Goal: Transaction & Acquisition: Purchase product/service

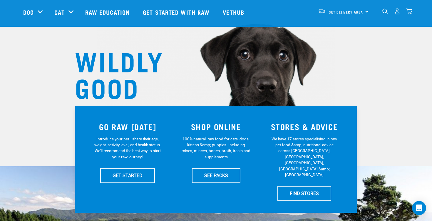
scroll to position [35, 0]
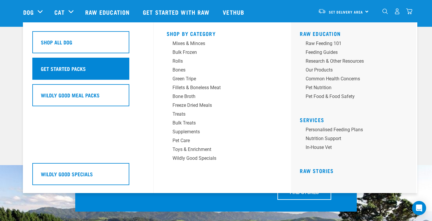
click at [108, 70] on div "Get Started Packs" at bounding box center [80, 69] width 97 height 22
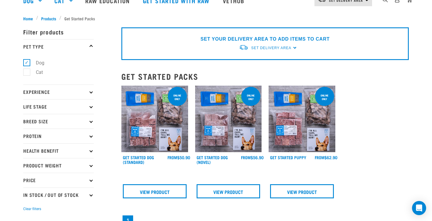
scroll to position [49, 0]
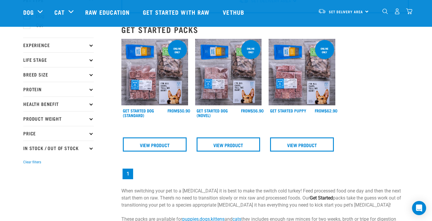
click at [91, 74] on icon at bounding box center [90, 74] width 3 height 3
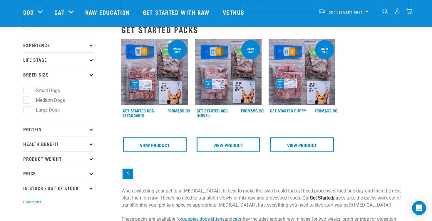
click at [28, 101] on label "Medium Dogs" at bounding box center [46, 99] width 41 height 7
click at [27, 101] on input "Medium Dogs" at bounding box center [25, 99] width 4 height 4
checkbox input "true"
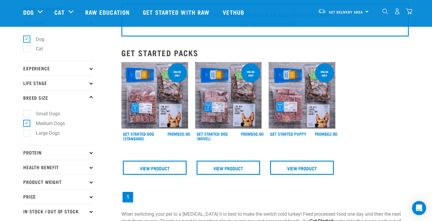
scroll to position [34, 0]
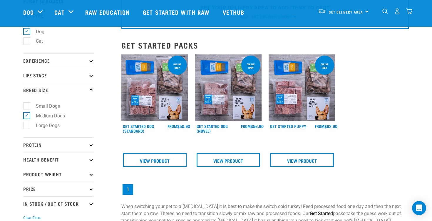
click at [94, 75] on div "× Filter products Pet Type Dog Cat Experience New Raw Feeder Experienced Raw Fe…" at bounding box center [69, 136] width 98 height 299
click at [91, 76] on icon at bounding box center [90, 74] width 3 height 3
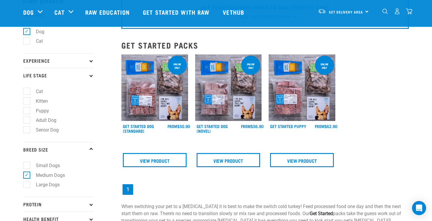
click at [26, 113] on label "Puppy" at bounding box center [38, 110] width 25 height 7
click at [26, 111] on input "Puppy" at bounding box center [25, 110] width 4 height 4
checkbox input "true"
click at [92, 61] on icon at bounding box center [90, 60] width 3 height 3
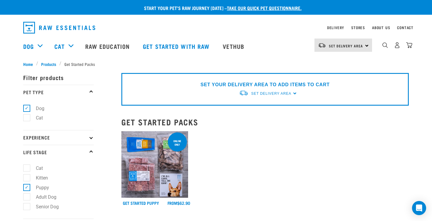
click at [92, 139] on p "Experience" at bounding box center [58, 137] width 71 height 15
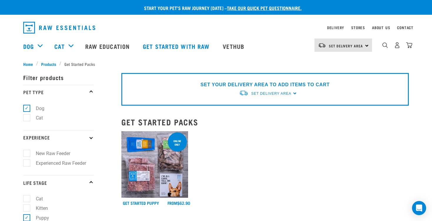
click at [28, 155] on label "New Raw Feeder" at bounding box center [49, 153] width 46 height 7
click at [27, 154] on input "New Raw Feeder" at bounding box center [25, 152] width 4 height 4
checkbox input "true"
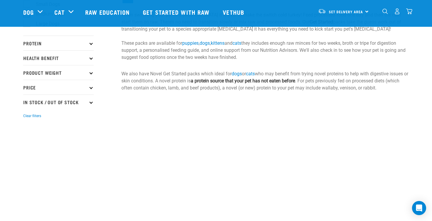
scroll to position [219, 0]
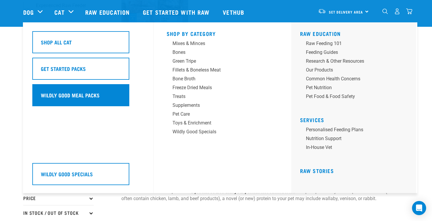
scroll to position [117, 0]
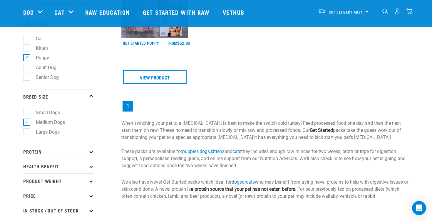
click at [91, 154] on p "Protein" at bounding box center [58, 151] width 71 height 15
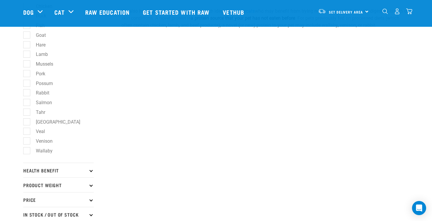
scroll to position [289, 0]
click at [91, 170] on icon at bounding box center [90, 168] width 3 height 3
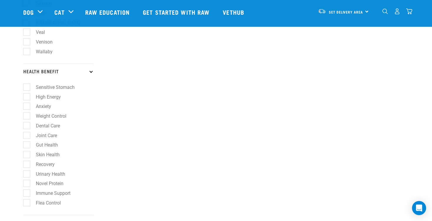
scroll to position [387, 0]
click at [27, 138] on label "Joint Care" at bounding box center [42, 134] width 33 height 7
click at [27, 135] on input "Joint Care" at bounding box center [25, 134] width 4 height 4
checkbox input "true"
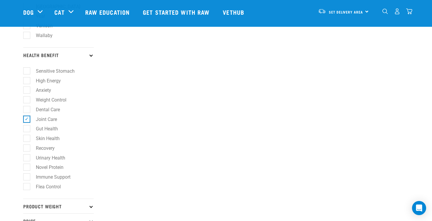
scroll to position [406, 0]
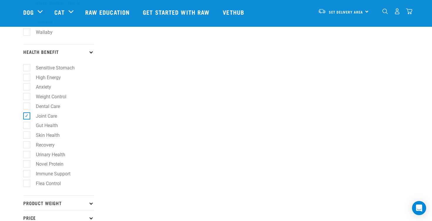
click at [27, 139] on label "Skin Health" at bounding box center [44, 134] width 36 height 7
click at [27, 136] on input "Skin Health" at bounding box center [25, 134] width 4 height 4
checkbox input "true"
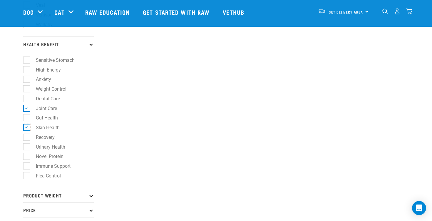
scroll to position [414, 0]
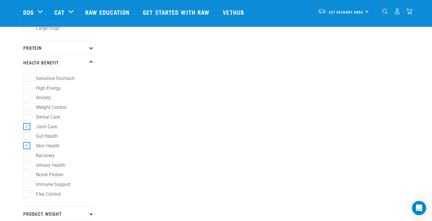
scroll to position [222, 0]
click at [27, 168] on label "Urinary Health" at bounding box center [46, 163] width 41 height 7
click at [27, 165] on input "Urinary Health" at bounding box center [25, 163] width 4 height 4
checkbox input "true"
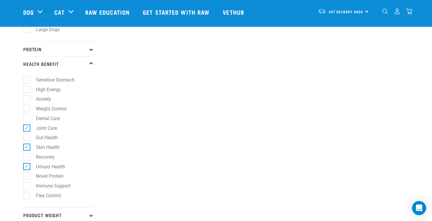
scroll to position [220, 0]
click at [29, 140] on label "Gut Health" at bounding box center [43, 136] width 34 height 7
click at [27, 137] on input "Gut Health" at bounding box center [25, 135] width 4 height 4
checkbox input "true"
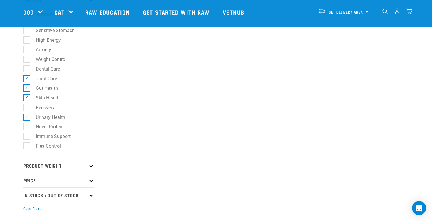
scroll to position [263, 0]
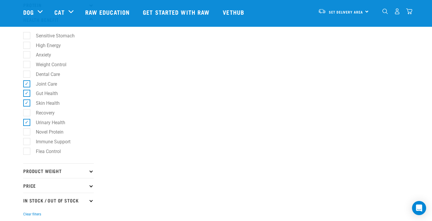
click at [27, 36] on label "Sensitive Stomach" at bounding box center [51, 35] width 51 height 7
click at [27, 36] on input "Sensitive Stomach" at bounding box center [25, 35] width 4 height 4
checkbox input "true"
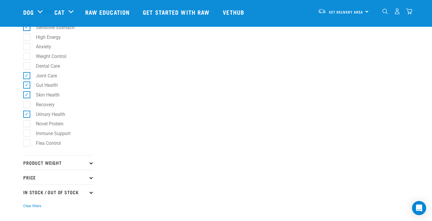
scroll to position [274, 0]
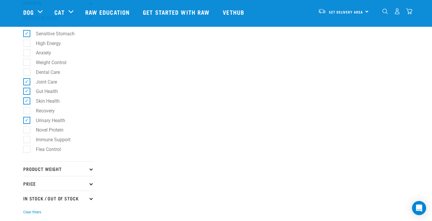
scroll to position [271, 0]
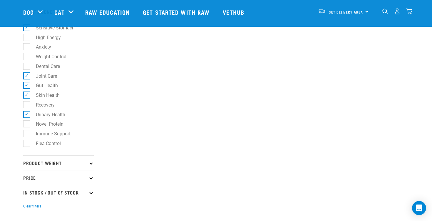
click at [89, 167] on p "Product Weight" at bounding box center [58, 162] width 71 height 15
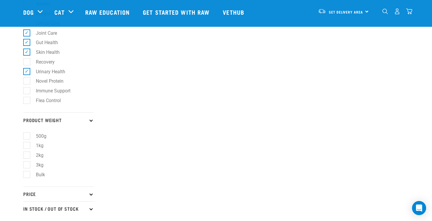
scroll to position [314, 0]
click at [27, 168] on label "3kg" at bounding box center [35, 163] width 19 height 7
click at [27, 165] on input "3kg" at bounding box center [25, 163] width 4 height 4
checkbox input "true"
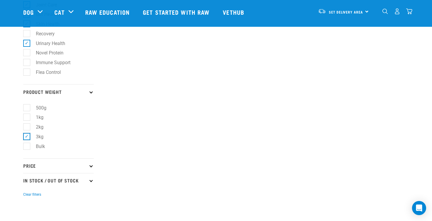
scroll to position [343, 0]
click at [92, 170] on p "Price" at bounding box center [58, 165] width 71 height 15
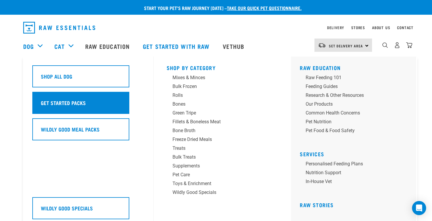
click at [64, 101] on h5 "Get Started Packs" at bounding box center [63, 103] width 45 height 8
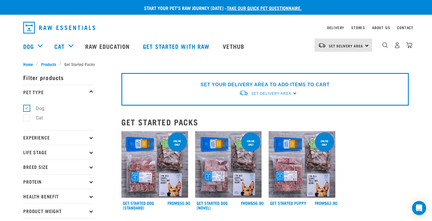
click at [154, 168] on img at bounding box center [154, 164] width 67 height 67
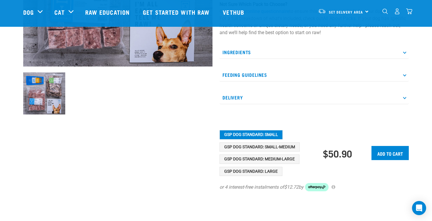
scroll to position [169, 0]
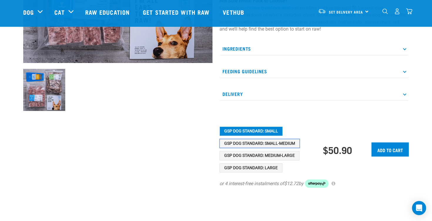
click at [260, 143] on button "GSP Dog Standard: Small-Medium" at bounding box center [260, 143] width 80 height 9
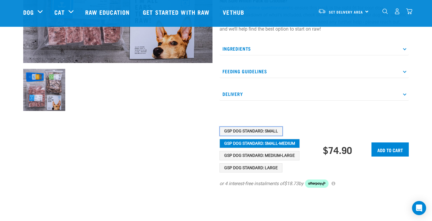
click at [257, 131] on button "GSP Dog Standard: Small" at bounding box center [251, 130] width 63 height 9
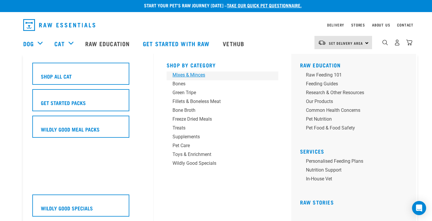
scroll to position [0, 0]
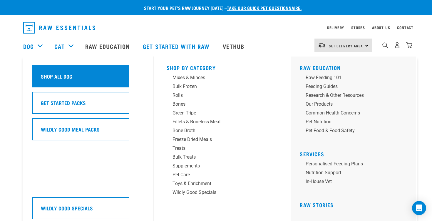
click at [43, 72] on div "Shop All Dog" at bounding box center [80, 76] width 97 height 22
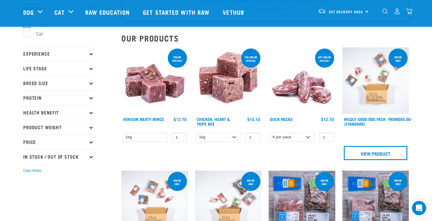
scroll to position [47, 0]
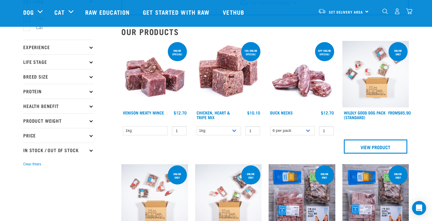
click at [92, 92] on p "Protein" at bounding box center [58, 91] width 71 height 15
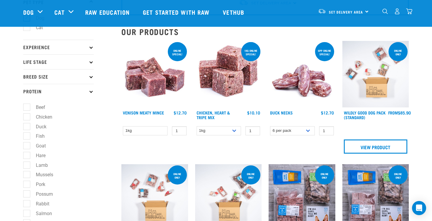
click at [28, 108] on label "Beef" at bounding box center [36, 106] width 21 height 7
click at [27, 108] on input "Beef" at bounding box center [25, 106] width 4 height 4
checkbox input "true"
click at [27, 118] on label "Chicken" at bounding box center [40, 116] width 28 height 7
click at [27, 118] on input "Chicken" at bounding box center [25, 116] width 4 height 4
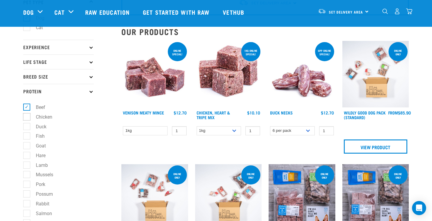
checkbox input "true"
click at [27, 128] on label "Duck" at bounding box center [37, 126] width 22 height 7
click at [27, 127] on input "Duck" at bounding box center [25, 125] width 4 height 4
checkbox input "true"
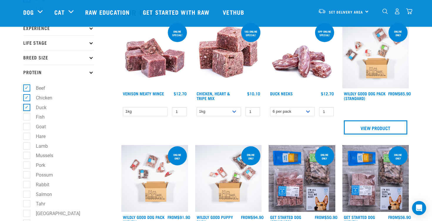
scroll to position [67, 0]
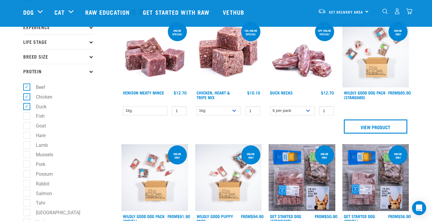
click at [26, 149] on label "Lamb" at bounding box center [38, 144] width 24 height 7
click at [25, 146] on input "Lamb" at bounding box center [25, 144] width 4 height 4
checkbox input "true"
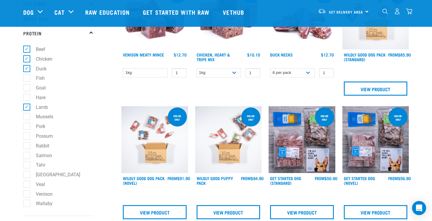
scroll to position [106, 0]
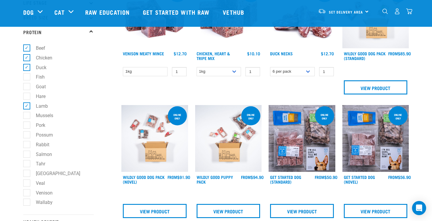
click at [27, 193] on label "Venison" at bounding box center [40, 192] width 29 height 7
click at [27, 193] on input "Venison" at bounding box center [25, 192] width 4 height 4
checkbox input "true"
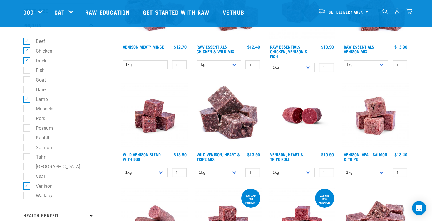
scroll to position [112, 0]
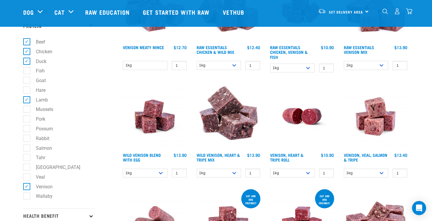
click at [28, 141] on label "Rabbit" at bounding box center [38, 138] width 25 height 7
click at [27, 139] on input "Rabbit" at bounding box center [25, 137] width 4 height 4
checkbox input "true"
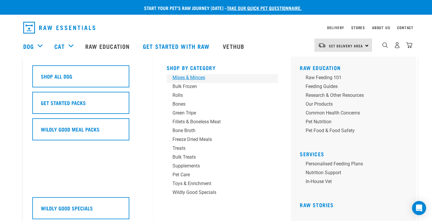
click at [200, 77] on div "Mixes & Minces" at bounding box center [219, 77] width 92 height 7
click at [190, 88] on div "Bulk Frozen" at bounding box center [219, 86] width 92 height 7
click at [184, 87] on div "Bulk Frozen" at bounding box center [219, 86] width 92 height 7
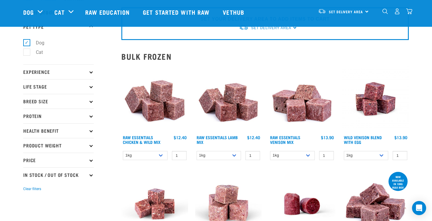
scroll to position [26, 0]
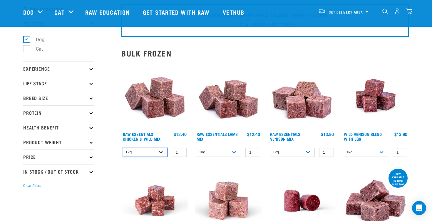
click at [161, 152] on select "1kg 3kg Bulk (10kg)" at bounding box center [145, 152] width 45 height 9
click at [123, 148] on select "1kg 3kg Bulk (10kg)" at bounding box center [145, 152] width 45 height 9
click at [162, 153] on select "1kg 3kg Bulk (10kg)" at bounding box center [145, 152] width 45 height 9
select select "709"
click at [123, 148] on select "1kg 3kg Bulk (10kg)" at bounding box center [145, 152] width 45 height 9
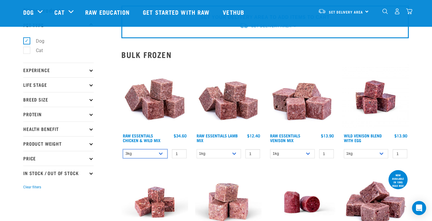
scroll to position [24, 0]
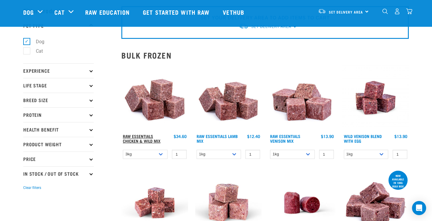
click at [147, 138] on link "Raw Essentials Chicken & Wild Mix" at bounding box center [142, 138] width 38 height 7
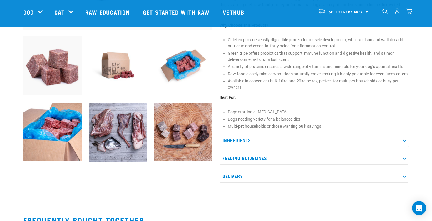
scroll to position [203, 0]
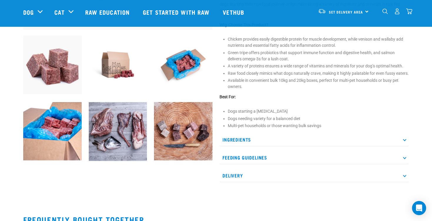
click at [237, 145] on p "Ingredients" at bounding box center [314, 139] width 189 height 13
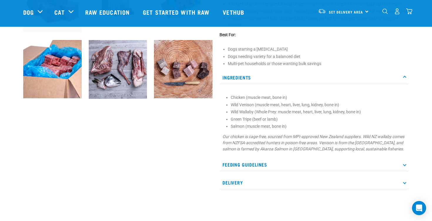
scroll to position [265, 0]
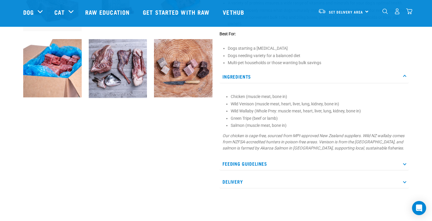
click at [239, 170] on p "Feeding Guidelines" at bounding box center [314, 163] width 189 height 13
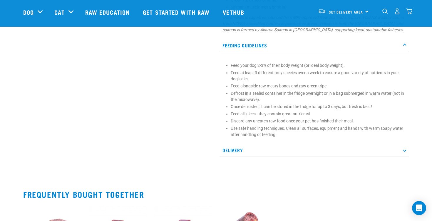
scroll to position [382, 0]
